Goal: Navigation & Orientation: Find specific page/section

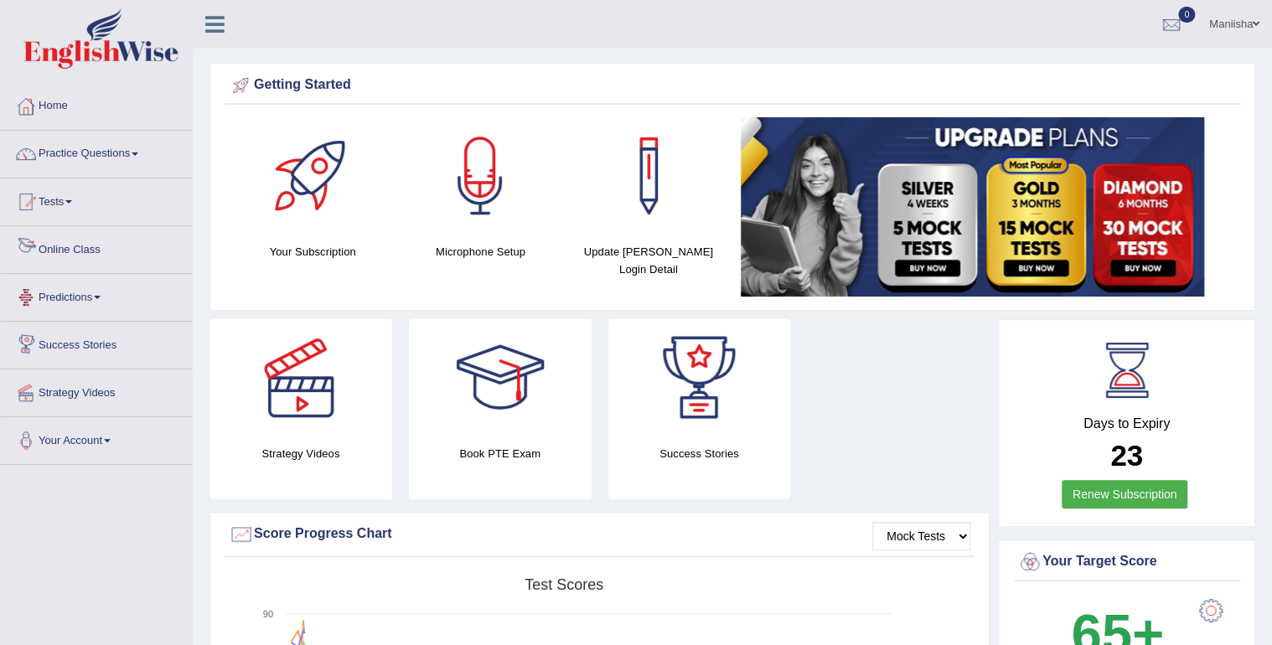
click at [65, 251] on link "Online Class" at bounding box center [96, 247] width 191 height 42
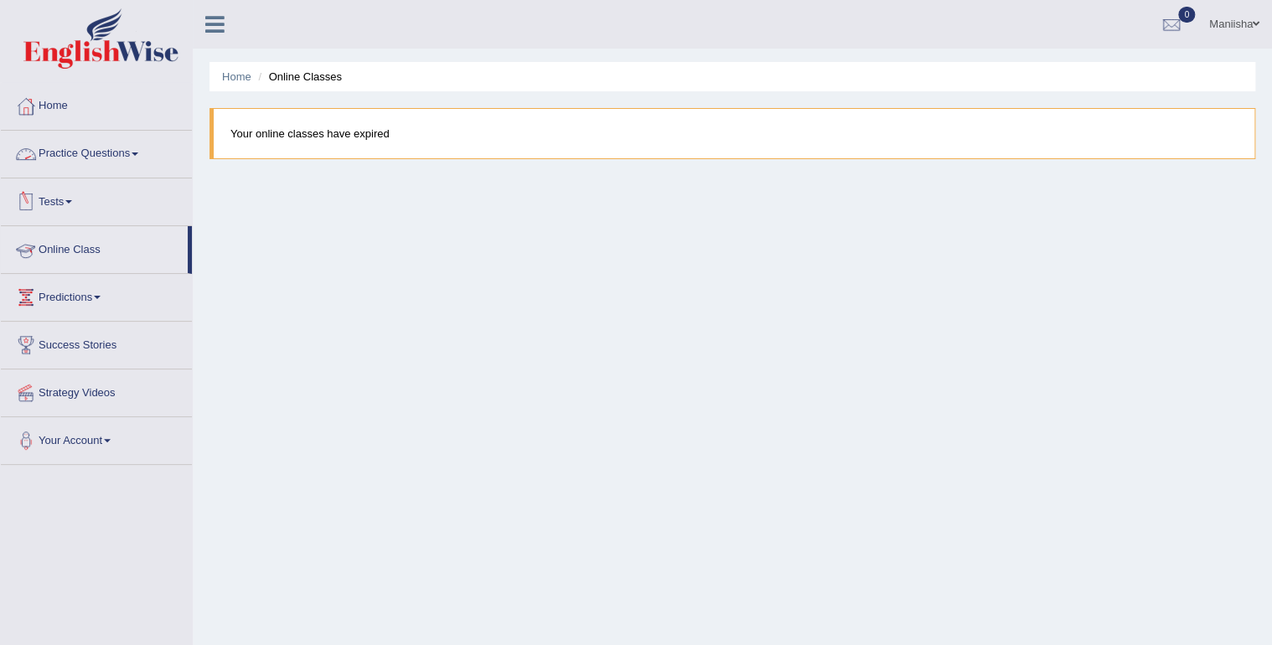
click at [49, 247] on link "Online Class" at bounding box center [94, 247] width 187 height 42
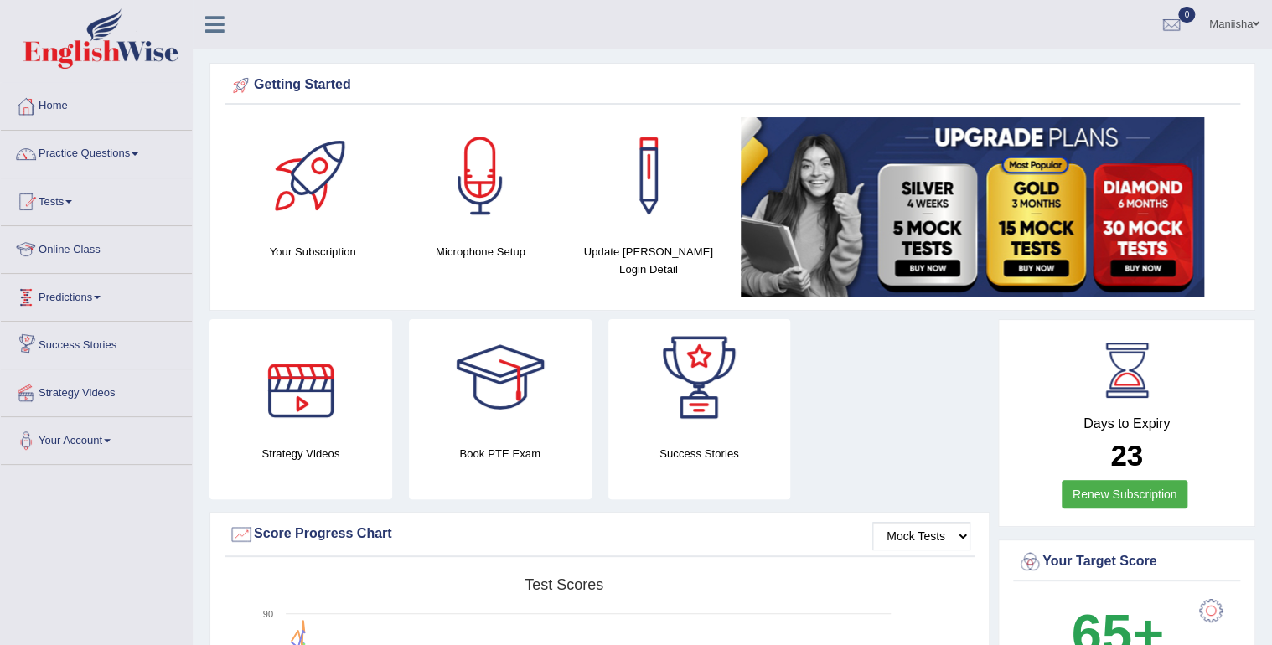
click at [73, 248] on link "Online Class" at bounding box center [96, 247] width 191 height 42
